Goal: Task Accomplishment & Management: Manage account settings

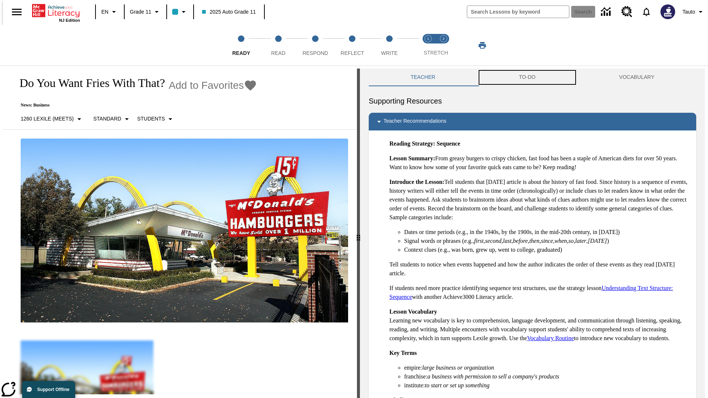
click at [527, 77] on button "TO-DO" at bounding box center [527, 78] width 100 height 18
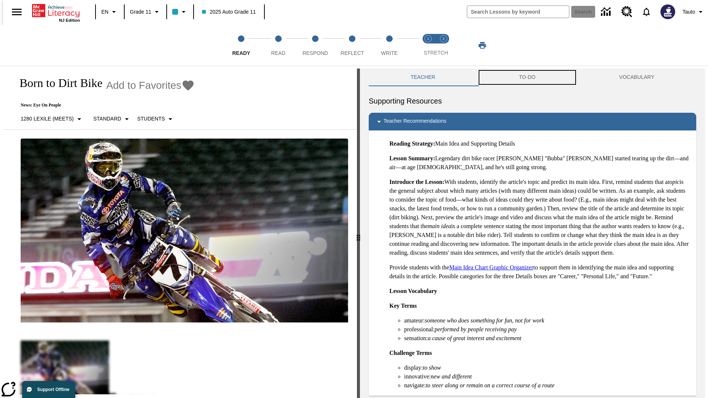
click at [527, 77] on button "TO-DO" at bounding box center [527, 78] width 100 height 18
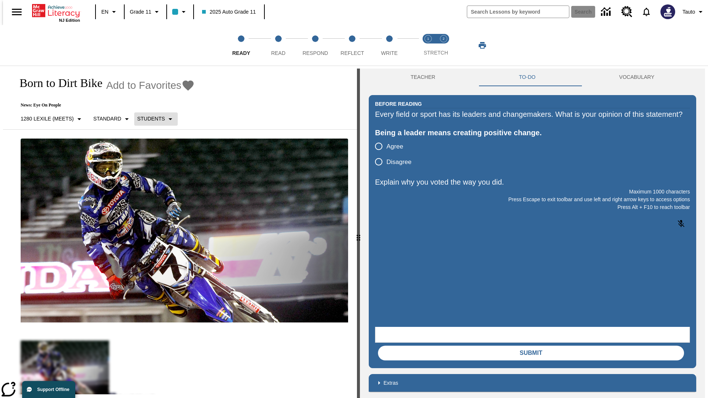
click at [152, 119] on p "Students" at bounding box center [151, 119] width 28 height 8
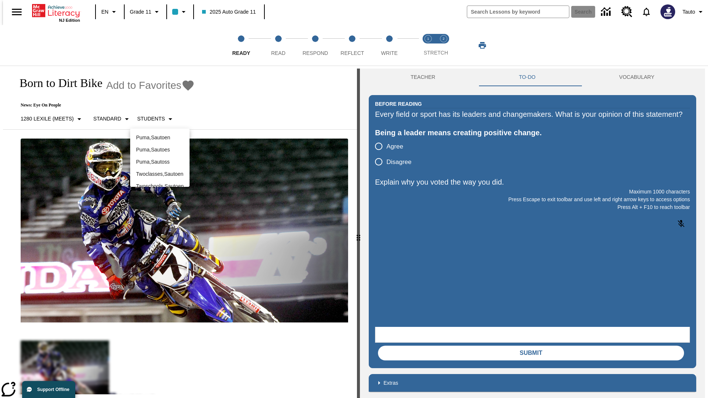
click at [354, 199] on div at bounding box center [354, 199] width 708 height 398
